Goal: Task Accomplishment & Management: Manage account settings

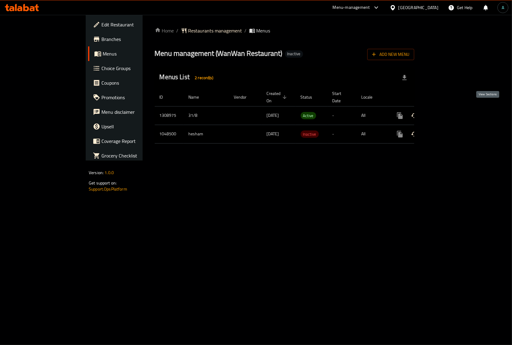
click at [448, 112] on icon "enhanced table" at bounding box center [443, 115] width 7 height 7
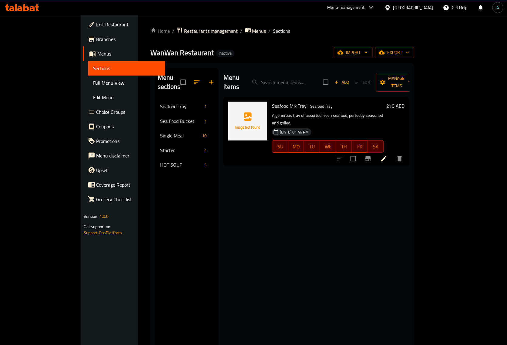
drag, startPoint x: 443, startPoint y: 181, endPoint x: 322, endPoint y: 151, distance: 124.6
click at [409, 181] on div "Menu items Add Sort Manage items Seafood Mix Tray Seafood Tray A generous tray …" at bounding box center [313, 240] width 191 height 345
click at [93, 80] on span "Full Menu View" at bounding box center [126, 82] width 67 height 7
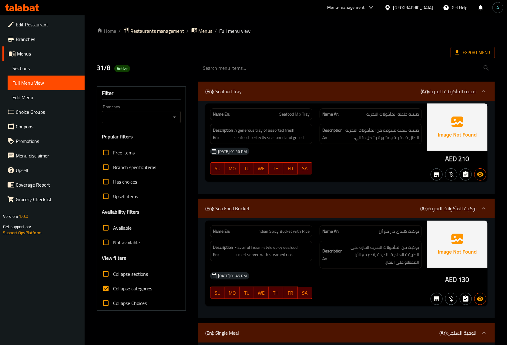
click at [128, 288] on span "Collapse categories" at bounding box center [132, 288] width 39 height 7
click at [113, 288] on input "Collapse categories" at bounding box center [105, 288] width 15 height 15
checkbox input "false"
click at [448, 159] on span "AED" at bounding box center [451, 159] width 12 height 12
drag, startPoint x: 445, startPoint y: 159, endPoint x: 456, endPoint y: 158, distance: 11.2
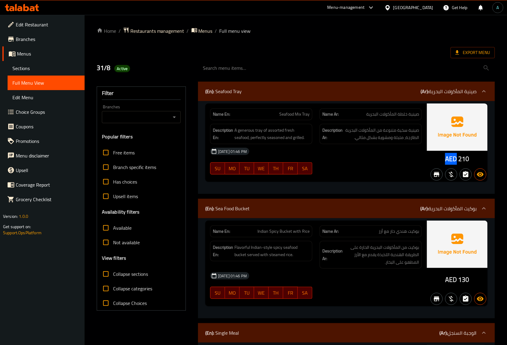
click at [456, 158] on div "AED 210" at bounding box center [457, 158] width 24 height 9
copy span "AED"
click at [124, 71] on span "Active" at bounding box center [122, 69] width 16 height 6
copy span "Active"
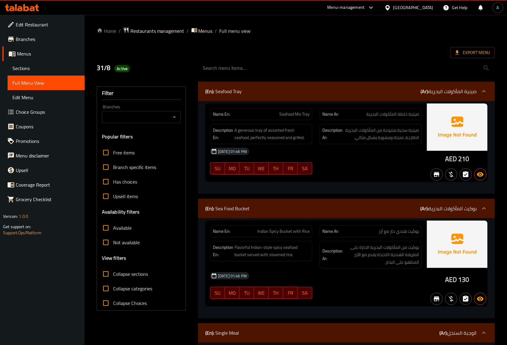
click at [155, 73] on div "31/8 Active" at bounding box center [143, 68] width 101 height 27
click at [298, 115] on span "Seafood Mix Tray" at bounding box center [294, 114] width 30 height 6
copy span "Seafood Mix Tray"
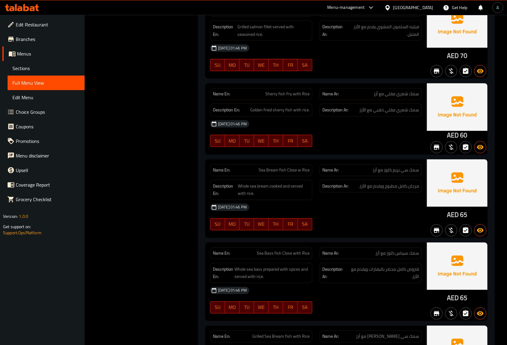
scroll to position [795, 0]
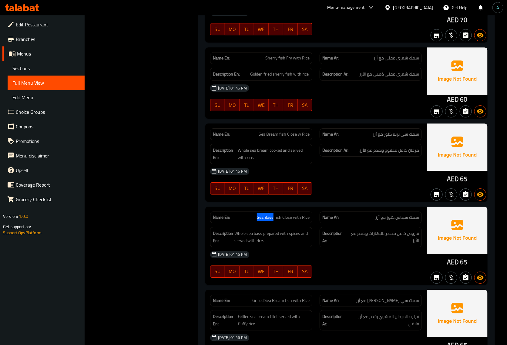
drag, startPoint x: 255, startPoint y: 219, endPoint x: 273, endPoint y: 220, distance: 17.9
click at [274, 220] on p "Name En: Sea Bass fish Close with Rice" at bounding box center [261, 217] width 97 height 6
copy span "Sea Bass"
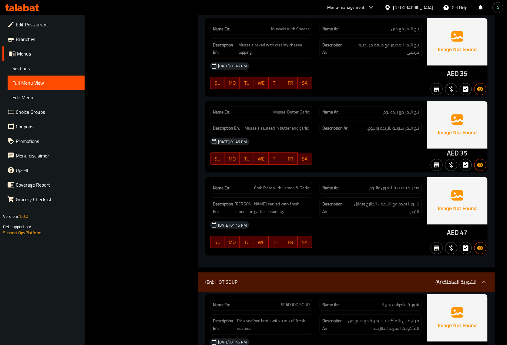
scroll to position [1186, 0]
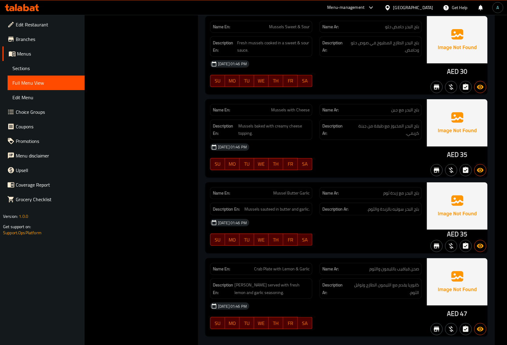
click at [360, 249] on div at bounding box center [370, 245] width 109 height 7
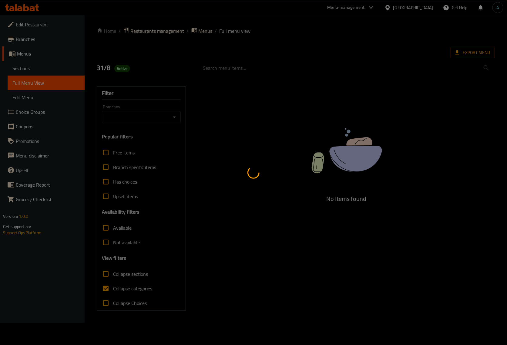
click at [31, 72] on div at bounding box center [253, 172] width 507 height 345
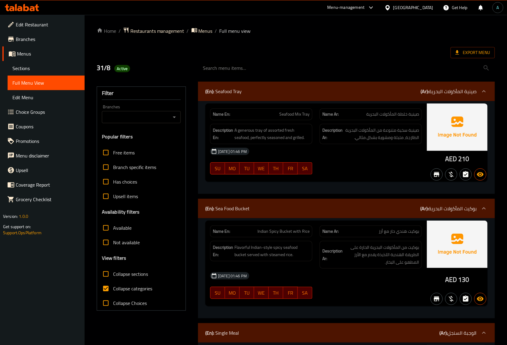
click at [31, 72] on span "Sections" at bounding box center [45, 68] width 67 height 7
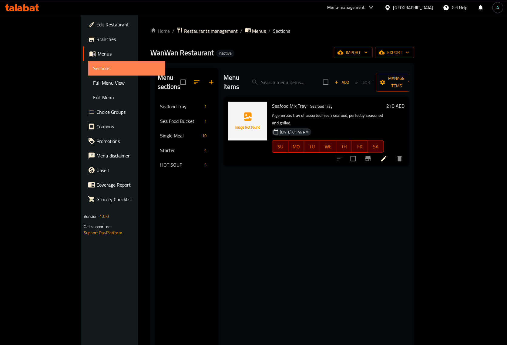
click at [93, 72] on span "Sections" at bounding box center [126, 68] width 67 height 7
click at [386, 156] on icon at bounding box center [383, 158] width 5 height 5
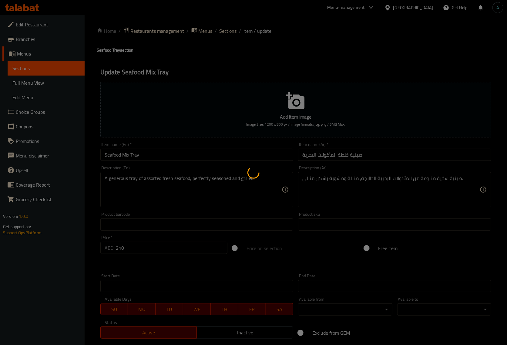
click at [264, 183] on div at bounding box center [253, 172] width 507 height 345
click at [263, 183] on div at bounding box center [253, 172] width 507 height 345
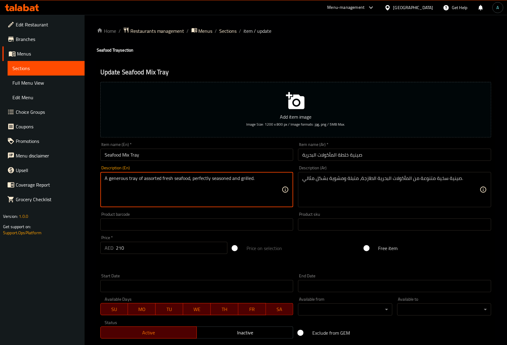
paste textarea "2 to 3 person"
click at [255, 180] on textarea "A generous tray of assorted fresh seafood, perfectly seasoned and grilled.2 to …" at bounding box center [193, 189] width 177 height 29
type textarea "A generous tray of assorted fresh seafood, perfectly seasoned and grilled. 2 to…"
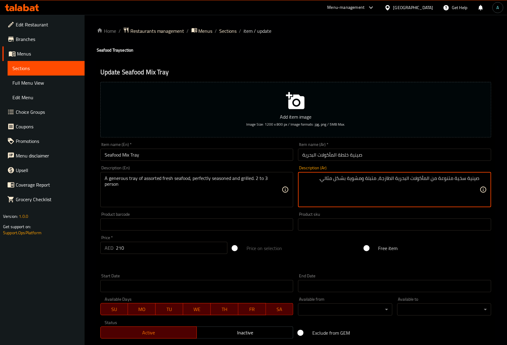
click at [303, 174] on div "صينية سخية متنوعة من المأكولات البحرية الطازجة، متبلة ومشوية بشكل مثالي. Descri…" at bounding box center [394, 189] width 193 height 35
click at [305, 176] on textarea "صينية سخية متنوعة من المأكولات البحرية الطازجة، متبلة ومشوية بشكل مثالي." at bounding box center [390, 189] width 177 height 29
type textarea "صينية سخية متنوعة من المأكولات البحرية الطازجة، متبلة ومشوية بشكل مثالي. 2 أو 3…"
click at [256, 159] on input "Seafood Mix Tray" at bounding box center [196, 154] width 193 height 12
